Goal: Find specific page/section: Find specific page/section

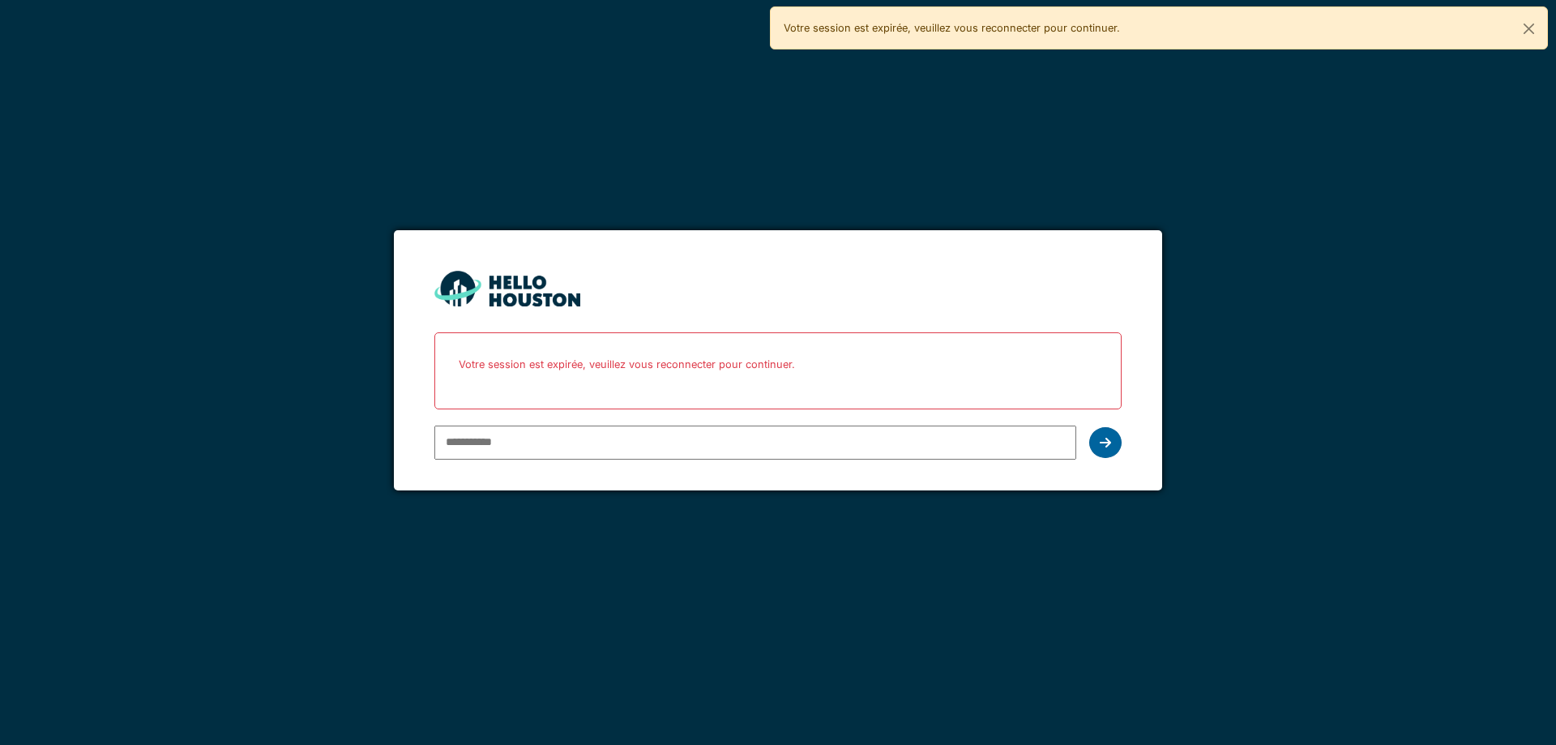
type input "**********"
click at [1110, 447] on icon at bounding box center [1105, 442] width 11 height 13
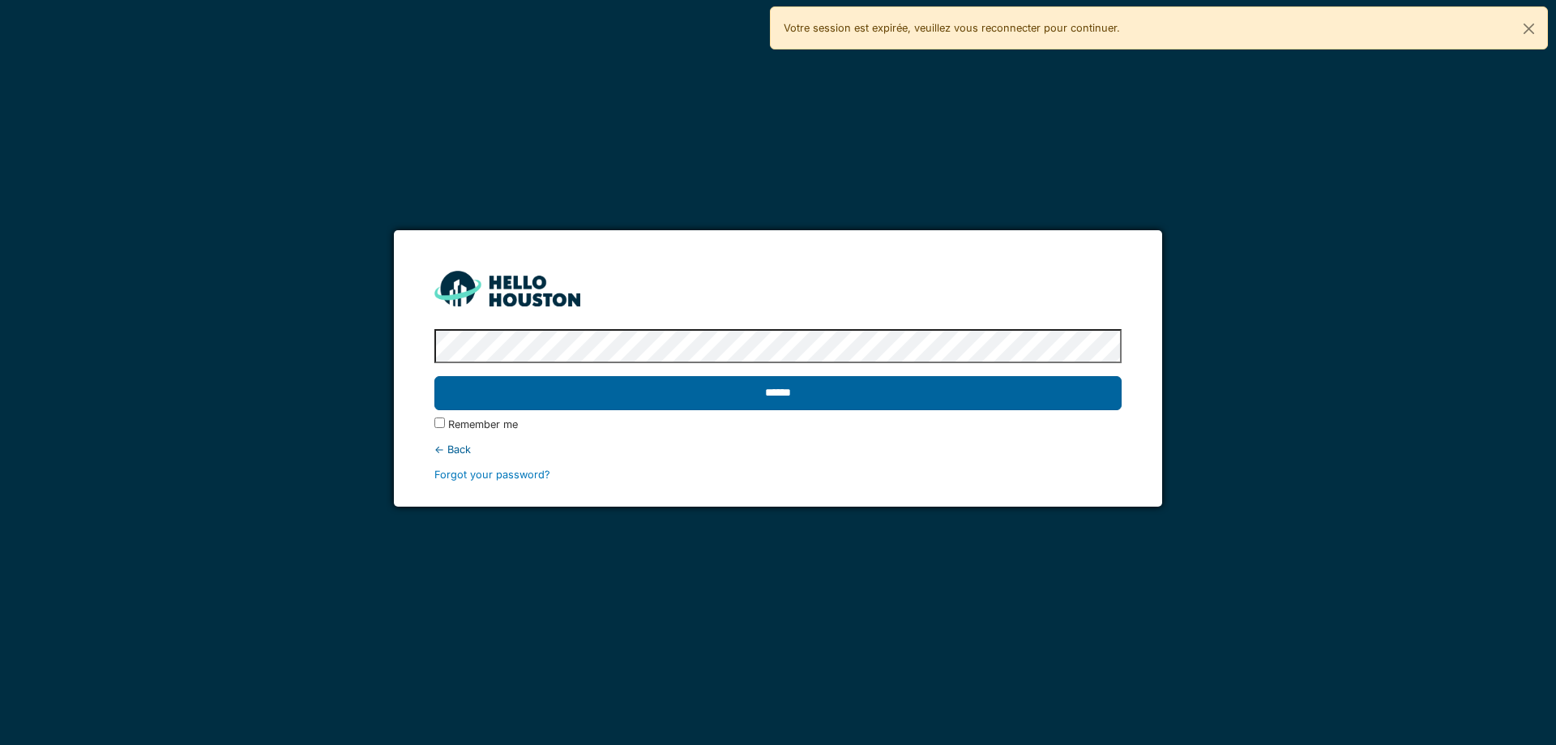
click at [752, 394] on input "******" at bounding box center [777, 393] width 687 height 34
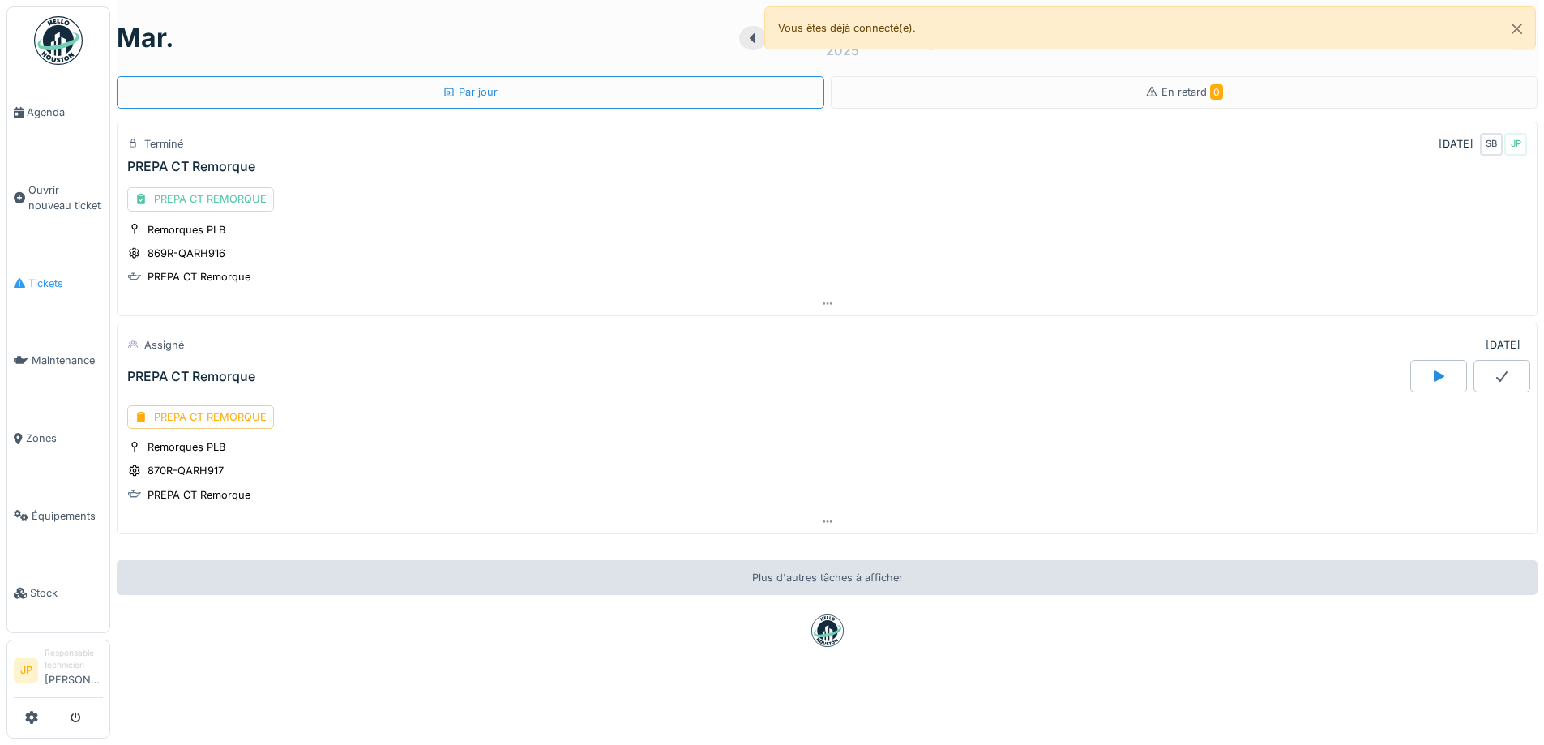
click at [45, 280] on span "Tickets" at bounding box center [65, 283] width 75 height 15
